Goal: Task Accomplishment & Management: Use online tool/utility

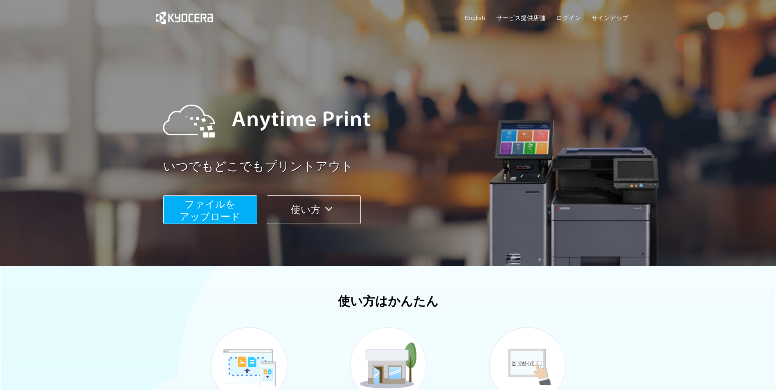
click at [654, 79] on div at bounding box center [388, 133] width 776 height 266
click at [248, 215] on button "ファイルを ​​アップロード" at bounding box center [210, 210] width 94 height 29
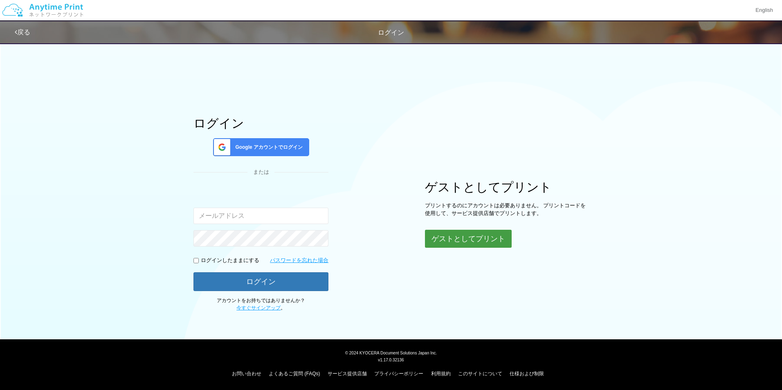
click at [493, 239] on button "ゲストとしてプリント" at bounding box center [468, 239] width 87 height 18
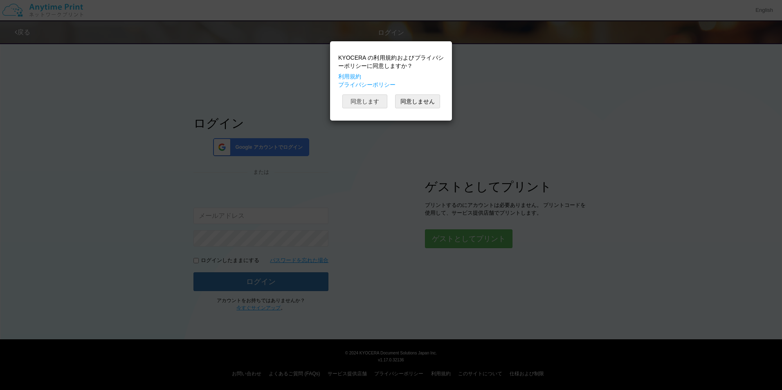
click at [374, 102] on button "同意します" at bounding box center [365, 102] width 45 height 14
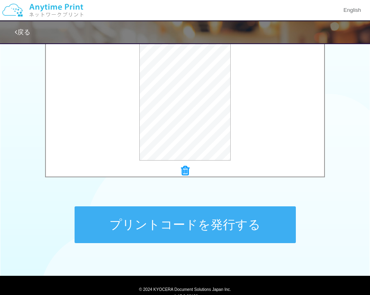
scroll to position [327, 0]
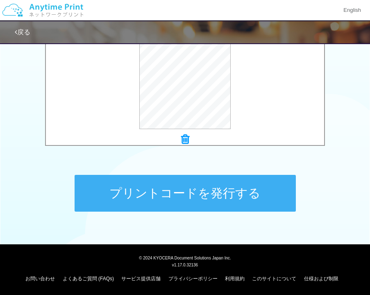
click at [195, 199] on button "プリントコードを発行する" at bounding box center [184, 193] width 221 height 37
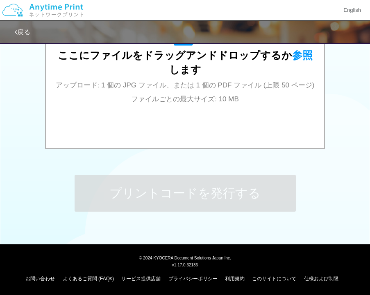
scroll to position [0, 0]
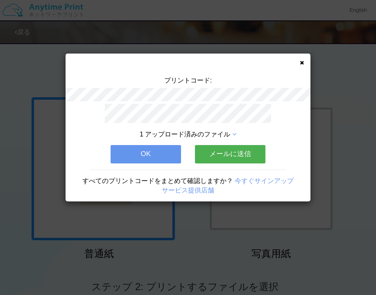
click at [126, 160] on button "OK" at bounding box center [145, 154] width 70 height 18
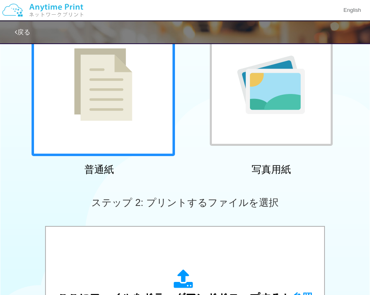
scroll to position [246, 0]
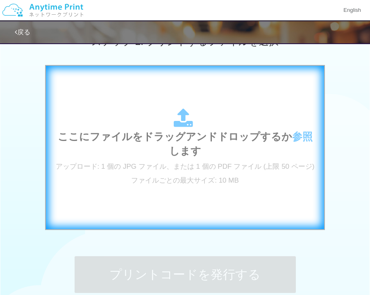
click at [351, 90] on div "ここにファイルをドラッグアンドドロップするか 参照 します アップロード: 1 個の JPG ファイル、または 1 個の PDF ファイル (上限 50 ペー…" at bounding box center [185, 148] width 370 height 167
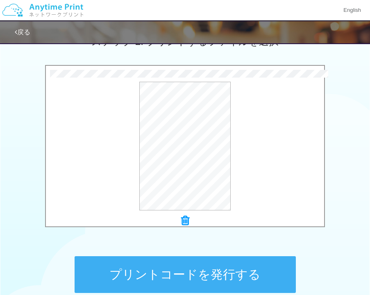
click at [191, 272] on button "プリントコードを発行する" at bounding box center [184, 275] width 221 height 37
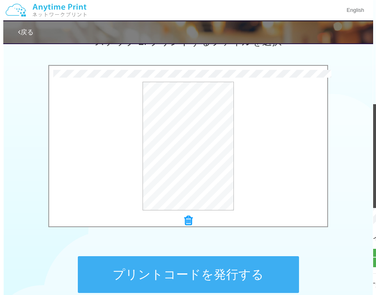
scroll to position [0, 0]
